Goal: Information Seeking & Learning: Learn about a topic

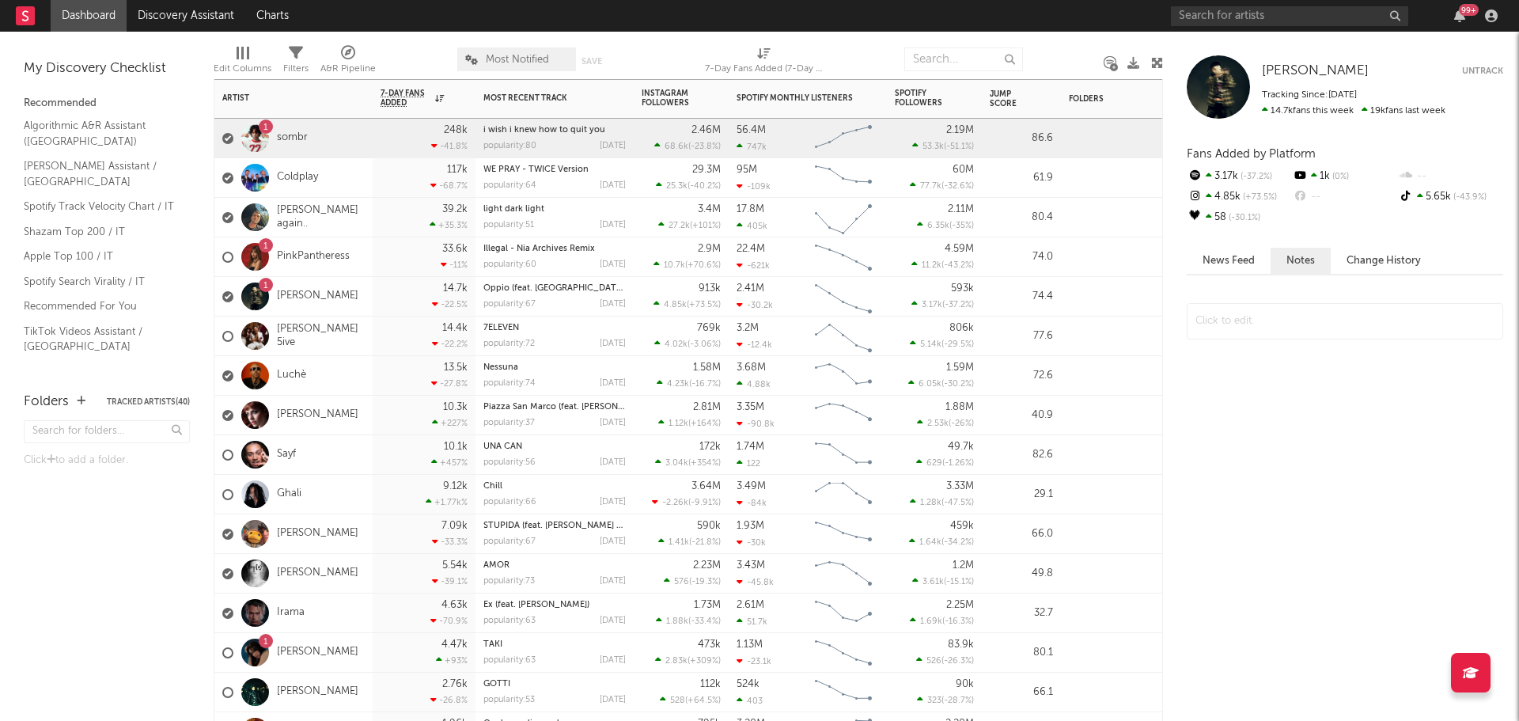
click at [322, 136] on div "1 sombr" at bounding box center [293, 139] width 158 height 40
click at [253, 141] on div at bounding box center [255, 138] width 28 height 28
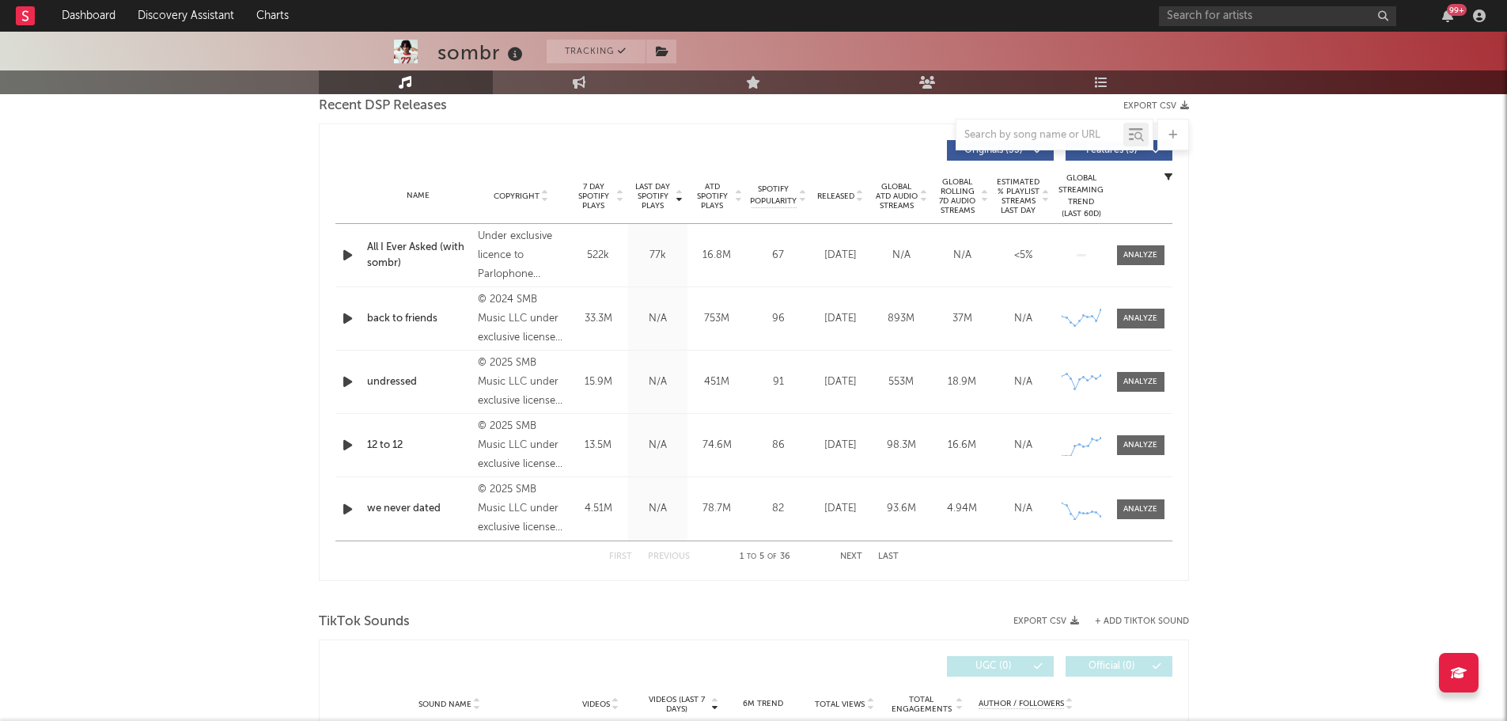
select select "6m"
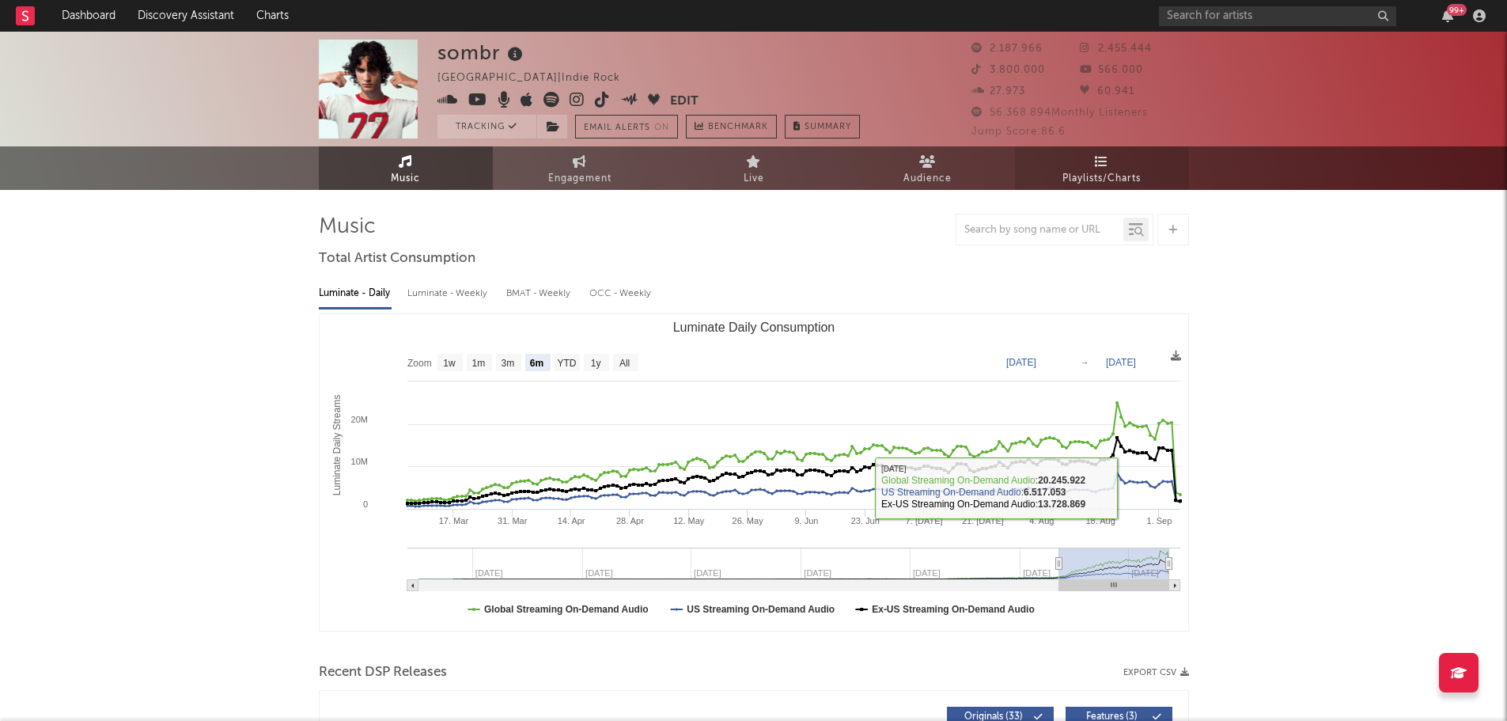
click at [1116, 165] on link "Playlists/Charts" at bounding box center [1102, 168] width 174 height 44
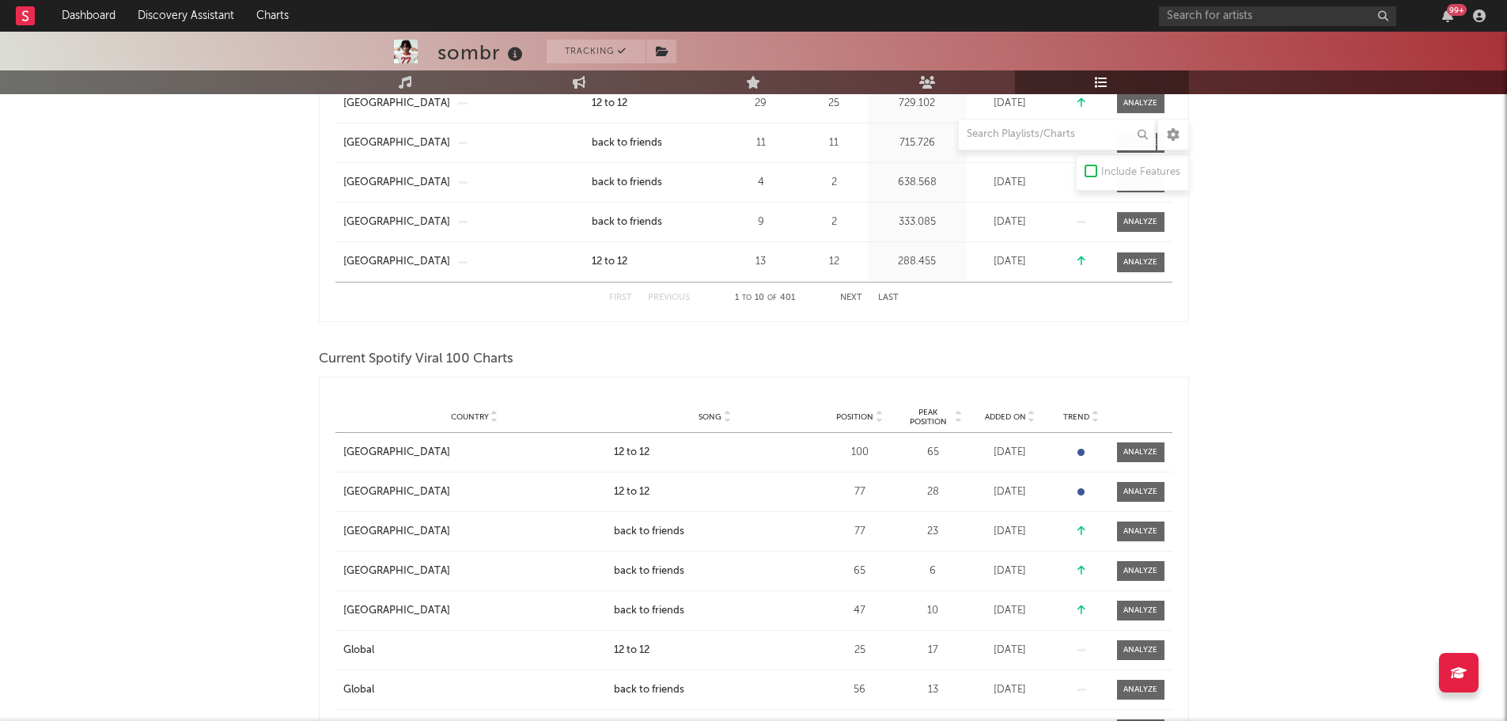
scroll to position [949, 0]
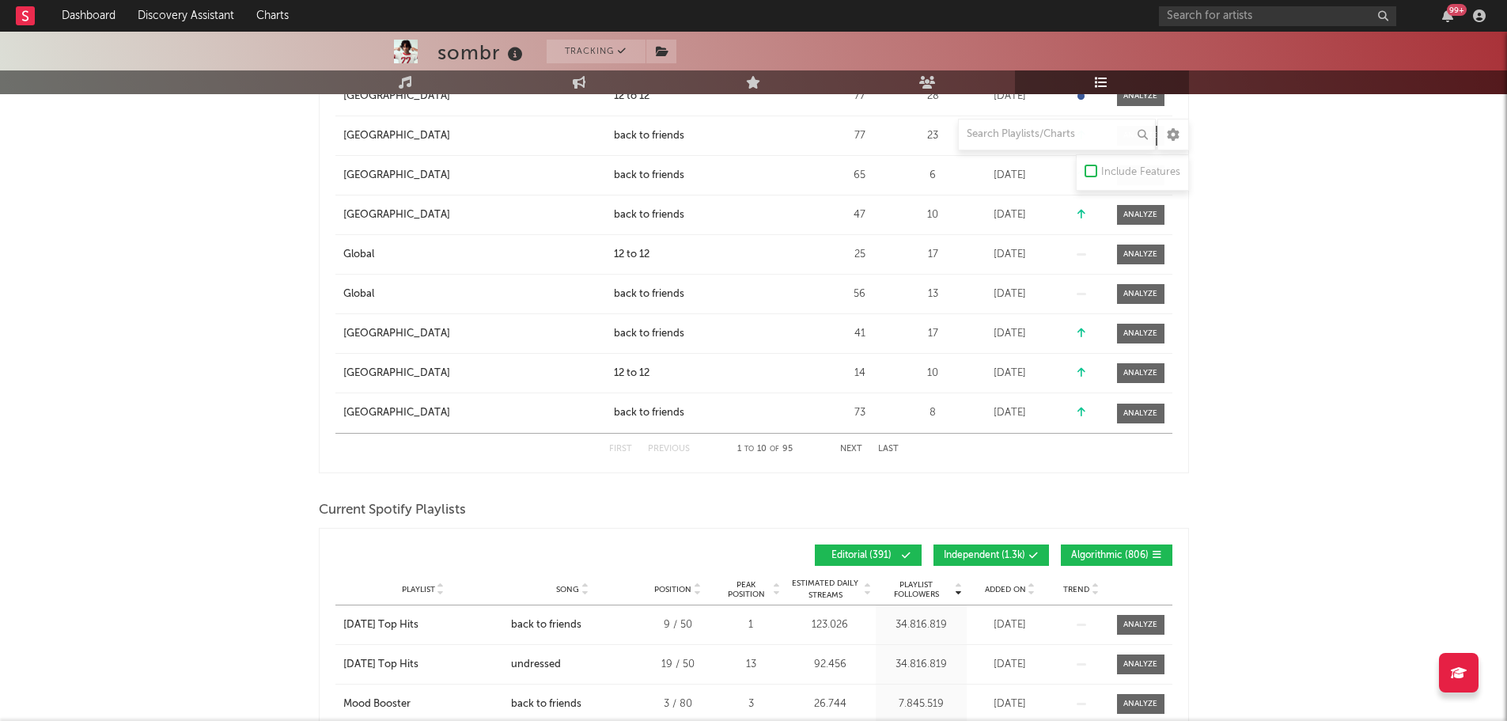
click at [1001, 558] on span at bounding box center [1000, 555] width 2 height 9
click at [1082, 543] on div "Playlist Followers Playlist Song Position Peak Position Playlist Followers Adde…" at bounding box center [753, 554] width 837 height 37
click at [1073, 554] on span "Algorithmic ( 806 )" at bounding box center [1110, 555] width 78 height 9
click at [1028, 583] on icon at bounding box center [1032, 586] width 8 height 6
click at [1019, 589] on span "Added On" at bounding box center [1005, 589] width 41 height 9
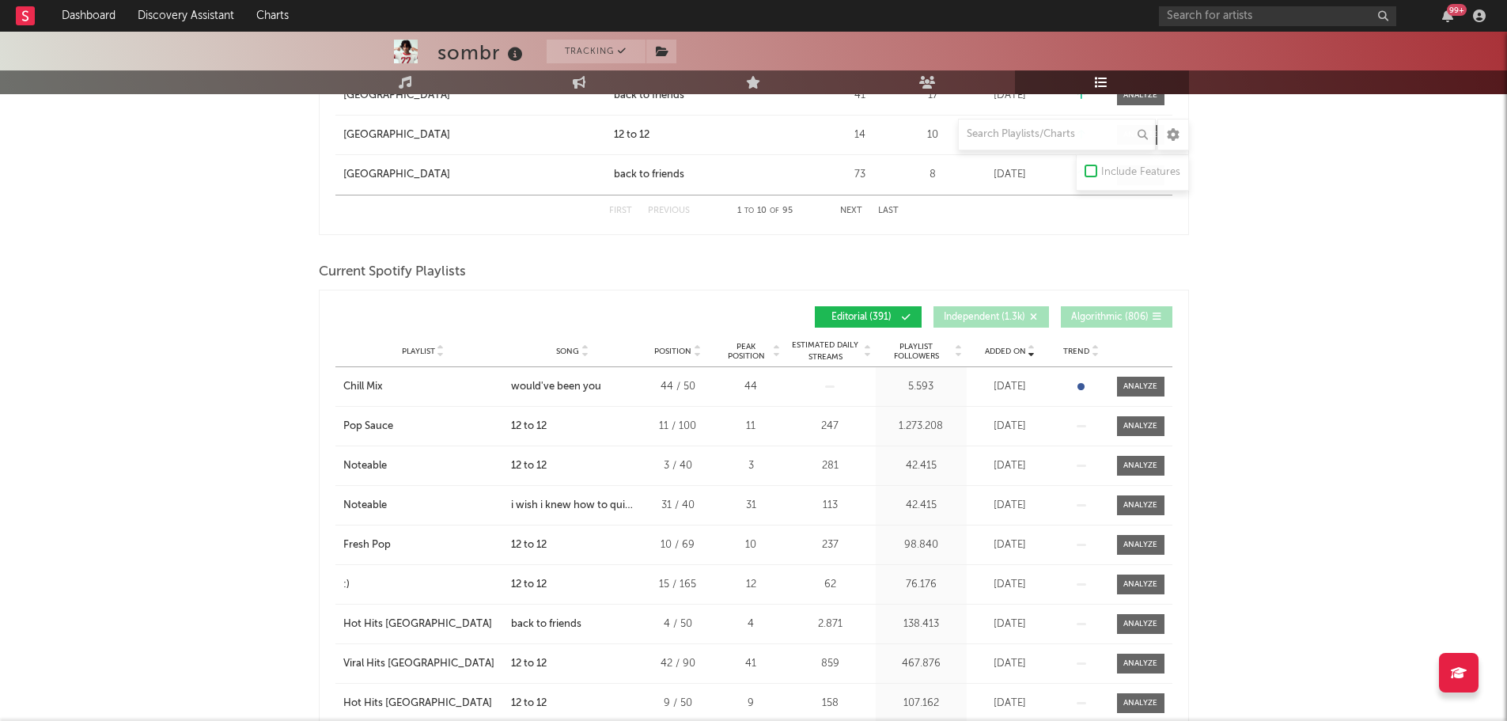
scroll to position [1424, 0]
